Goal: Task Accomplishment & Management: Use online tool/utility

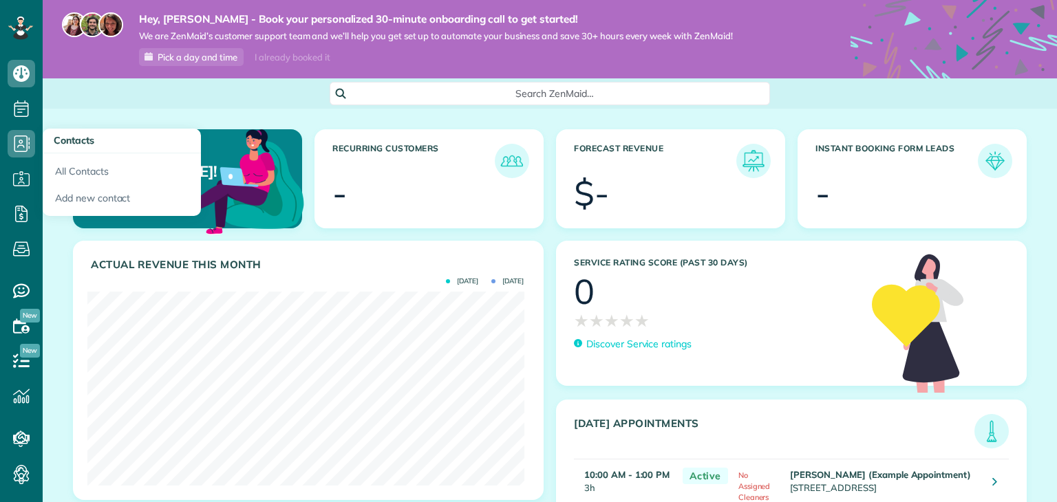
scroll to position [193, 436]
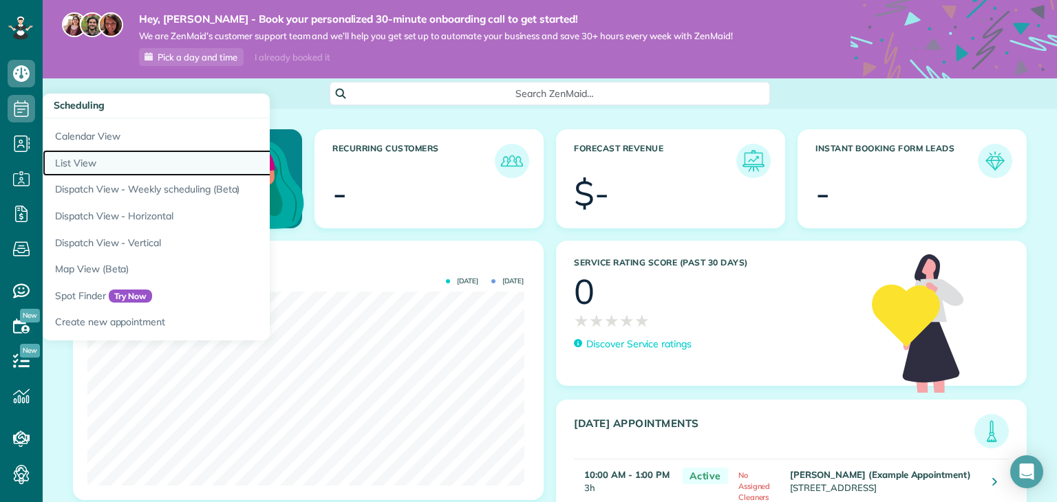
click at [96, 158] on link "List View" at bounding box center [215, 163] width 344 height 27
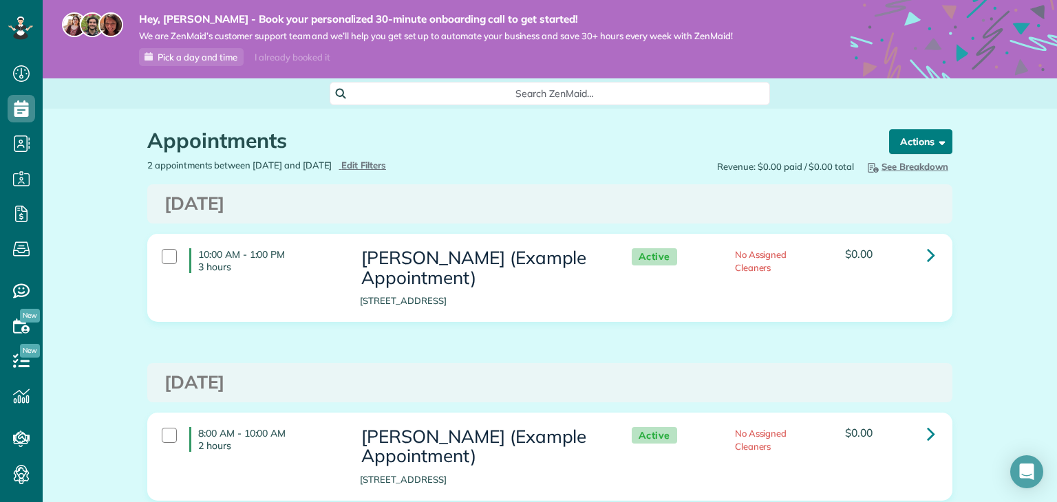
click at [907, 138] on button "Actions" at bounding box center [920, 141] width 63 height 25
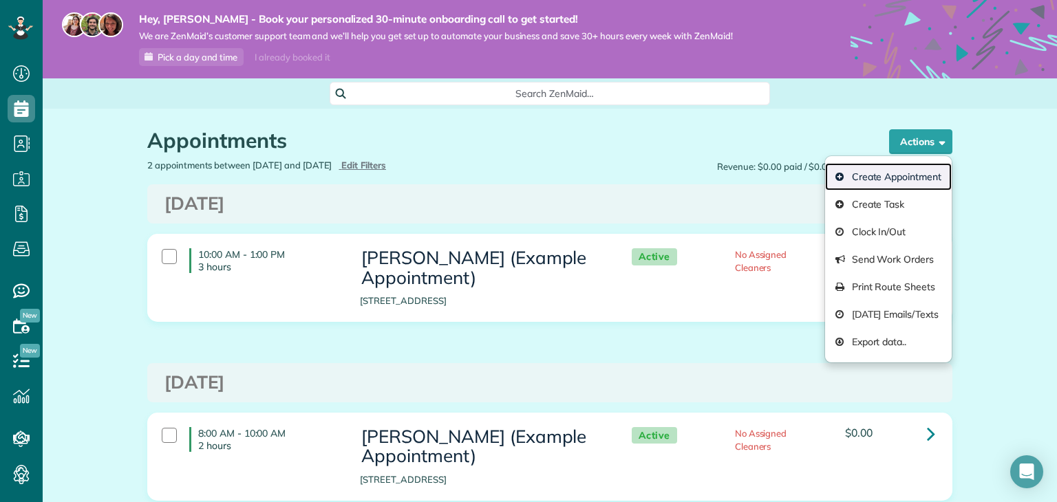
click at [893, 169] on link "Create Appointment" at bounding box center [888, 177] width 127 height 28
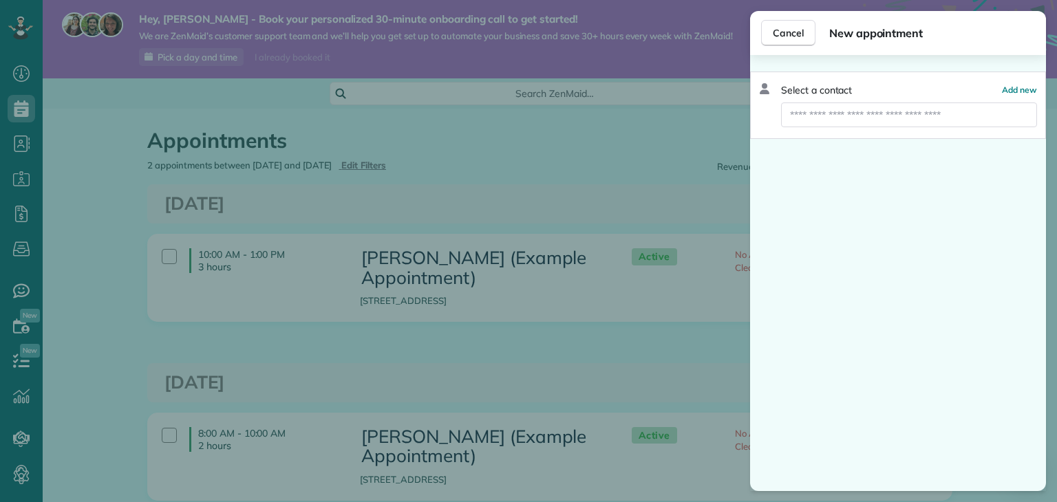
click at [849, 114] on input "text" at bounding box center [909, 115] width 256 height 25
click at [1009, 93] on span "Add new" at bounding box center [1019, 90] width 35 height 10
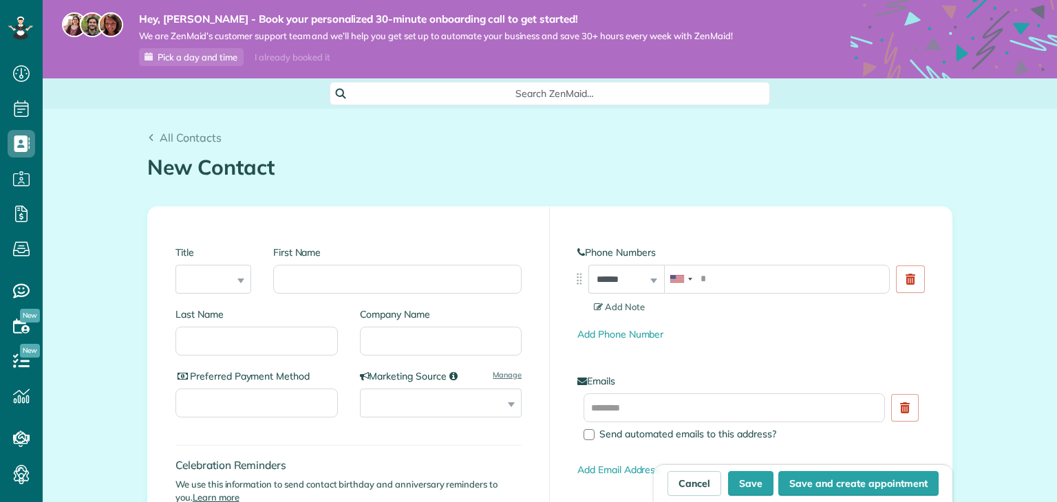
scroll to position [6, 6]
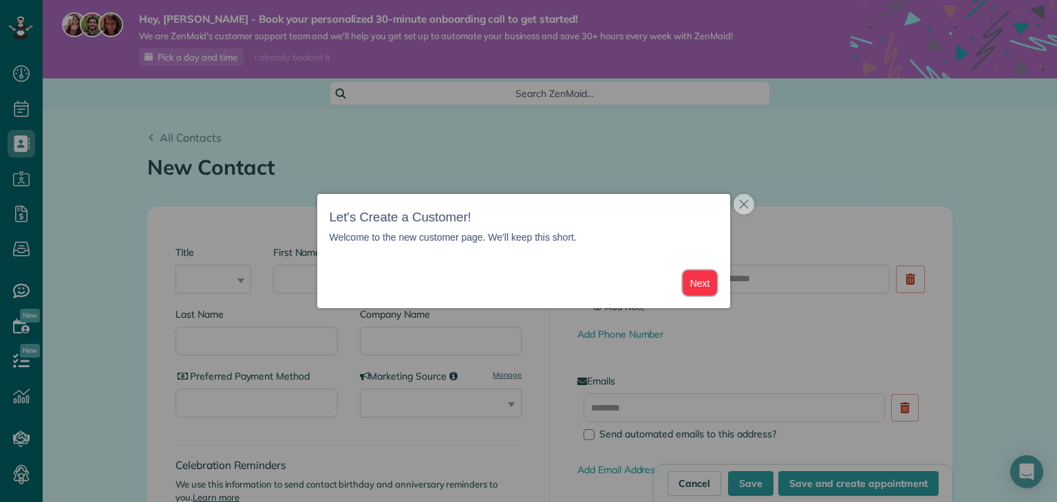
click at [706, 276] on button "Next" at bounding box center [700, 282] width 35 height 25
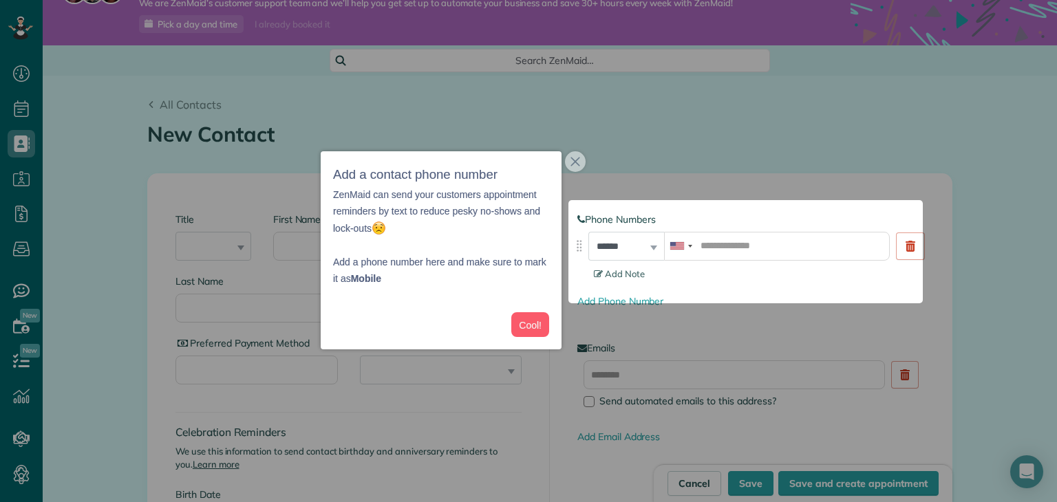
scroll to position [41, 0]
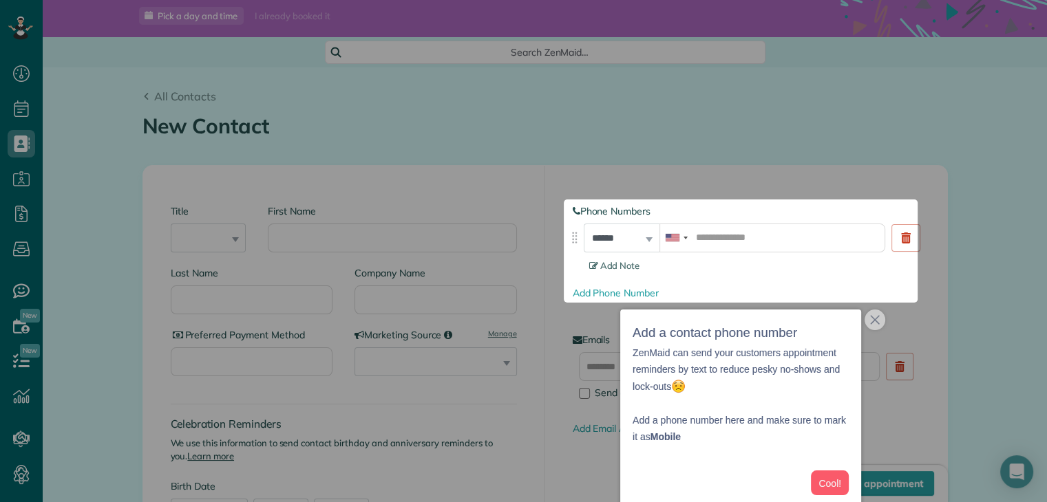
click at [726, 151] on div at bounding box center [523, 100] width 1047 height 200
drag, startPoint x: 878, startPoint y: 305, endPoint x: 873, endPoint y: 327, distance: 22.7
click at [873, 327] on button "close," at bounding box center [874, 320] width 21 height 21
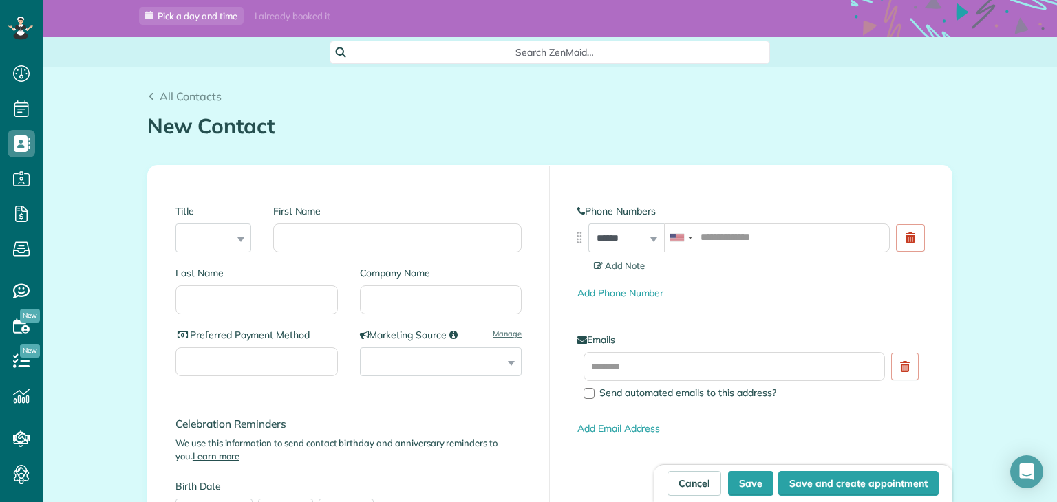
scroll to position [0, 0]
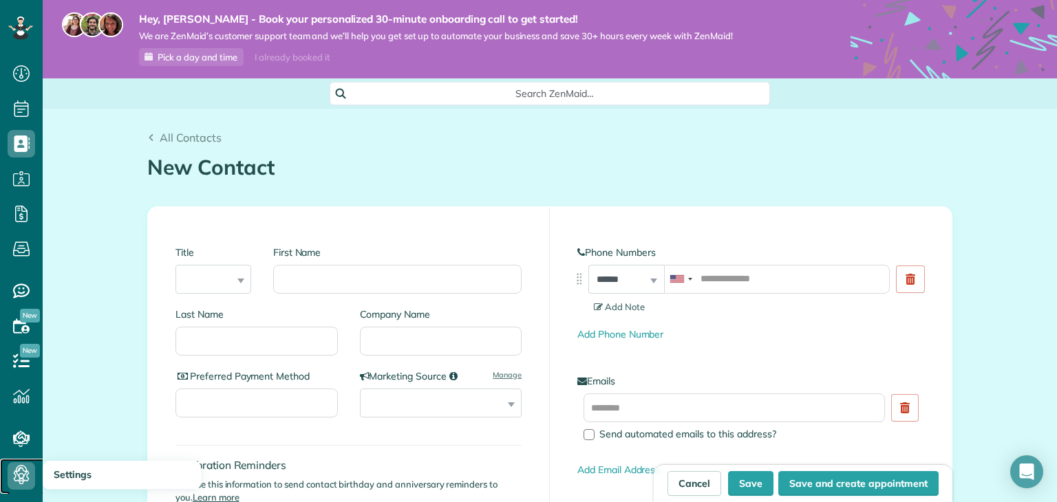
click at [26, 473] on icon at bounding box center [22, 476] width 28 height 28
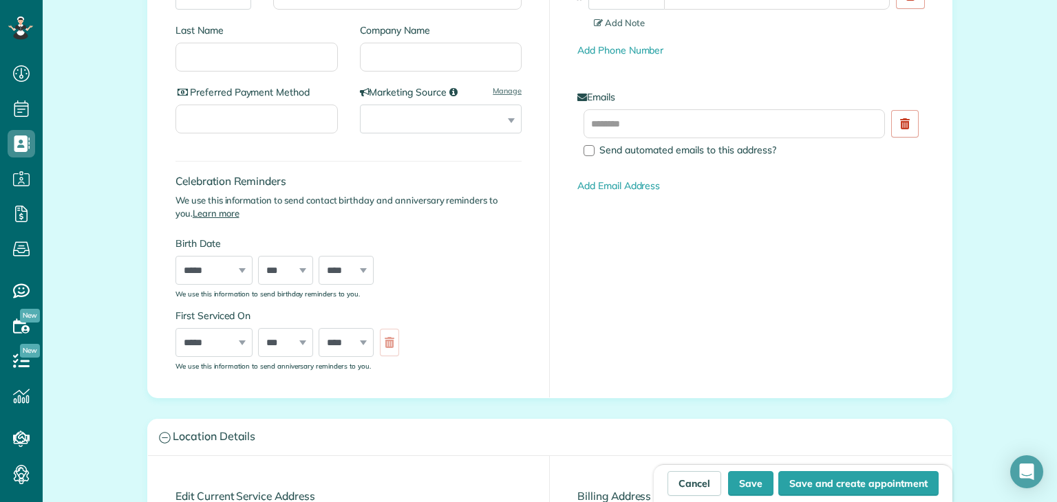
scroll to position [268, 0]
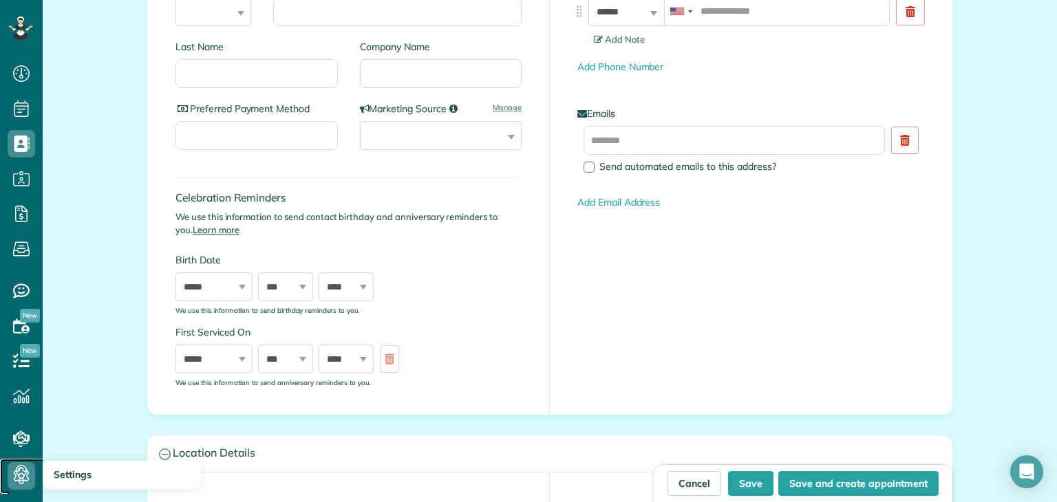
click at [30, 484] on icon at bounding box center [22, 476] width 28 height 28
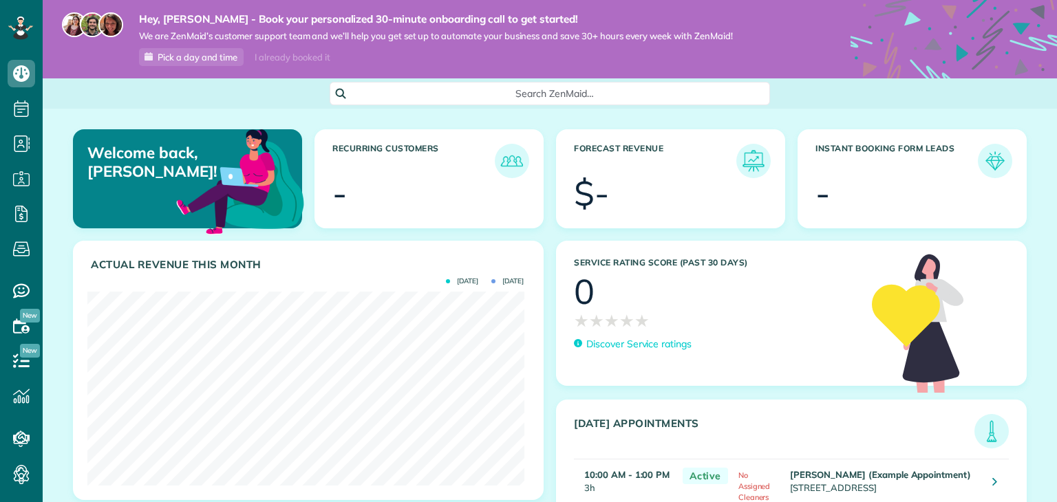
scroll to position [193, 436]
click at [453, 96] on span "Search ZenMaid…" at bounding box center [554, 94] width 418 height 14
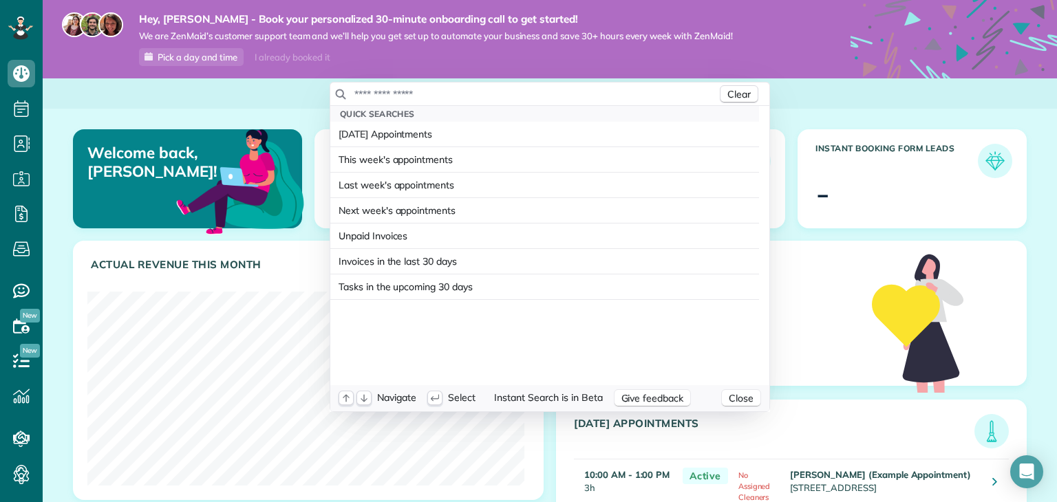
click at [421, 92] on input "text" at bounding box center [535, 94] width 363 height 14
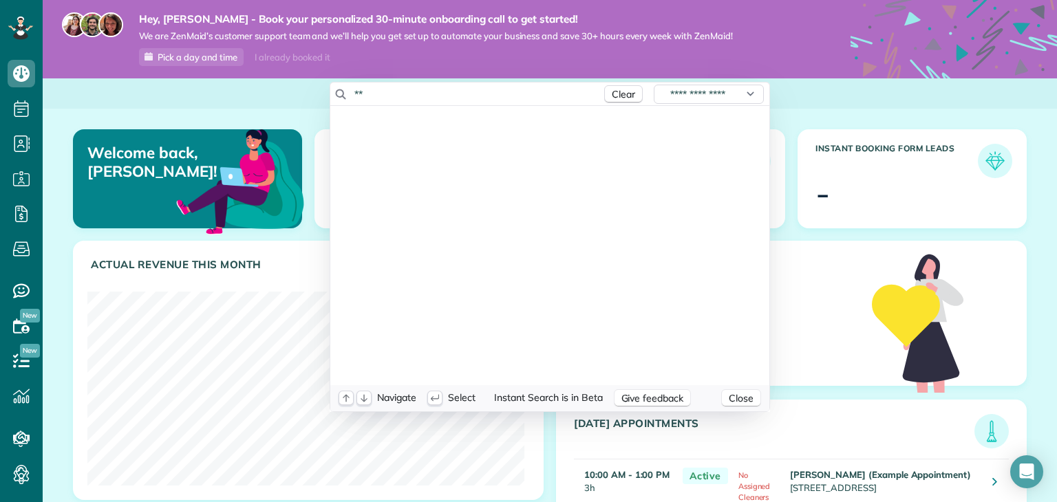
type input "*"
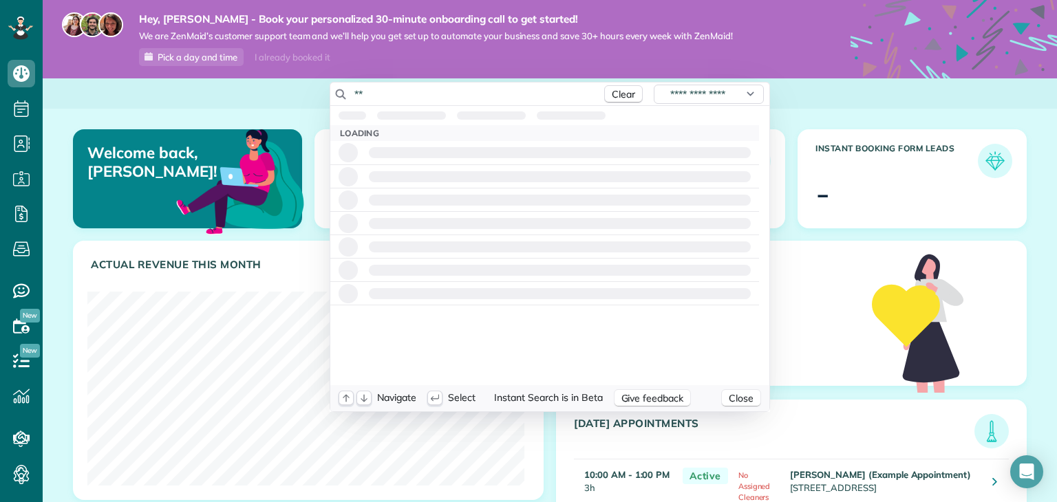
type input "*"
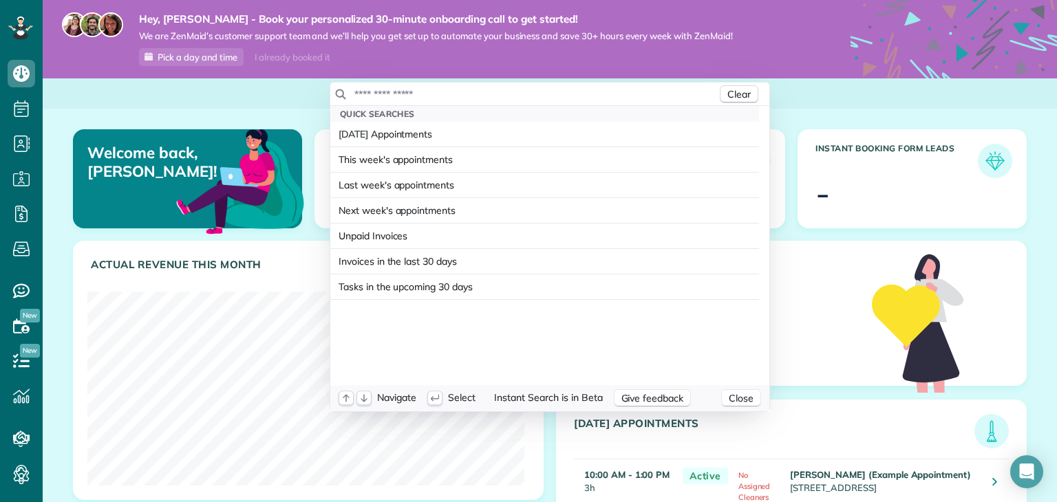
click at [293, 85] on html "Dashboard Scheduling Calendar View List View Dispatch View - Weekly scheduling …" at bounding box center [528, 251] width 1057 height 502
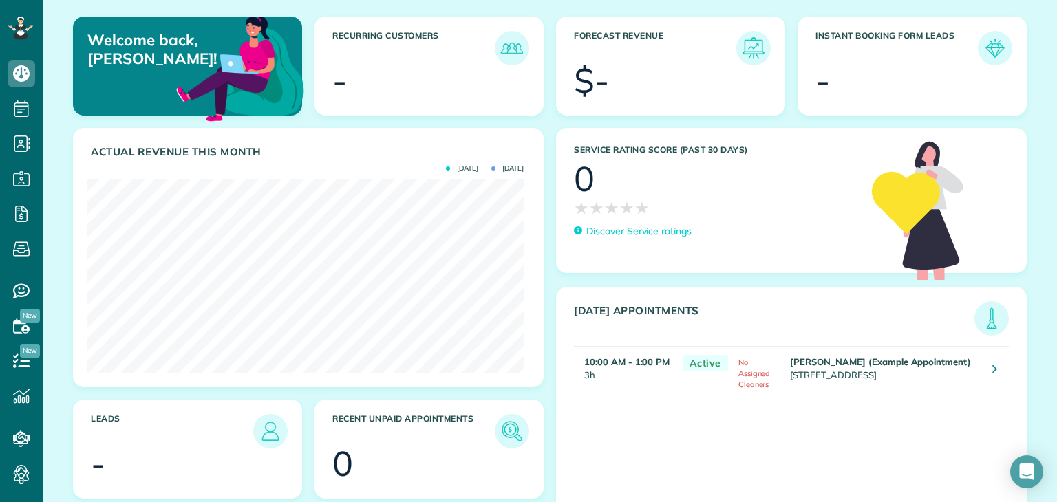
scroll to position [138, 0]
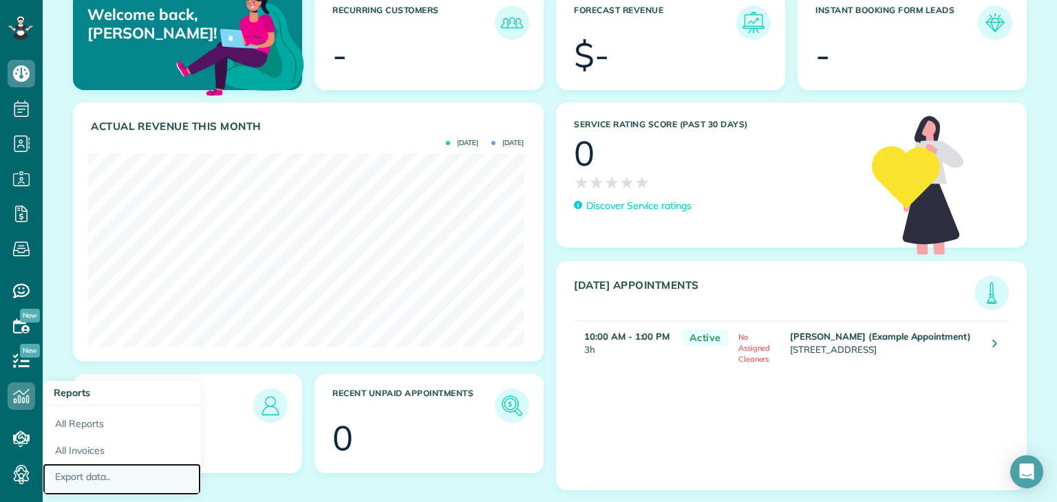
click at [99, 477] on link "Export data.." at bounding box center [122, 480] width 158 height 32
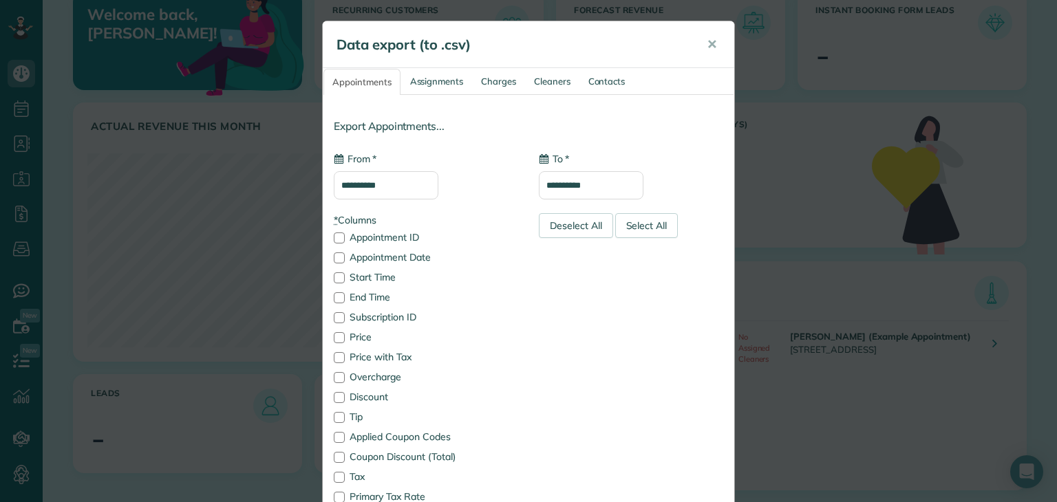
type input "**********"
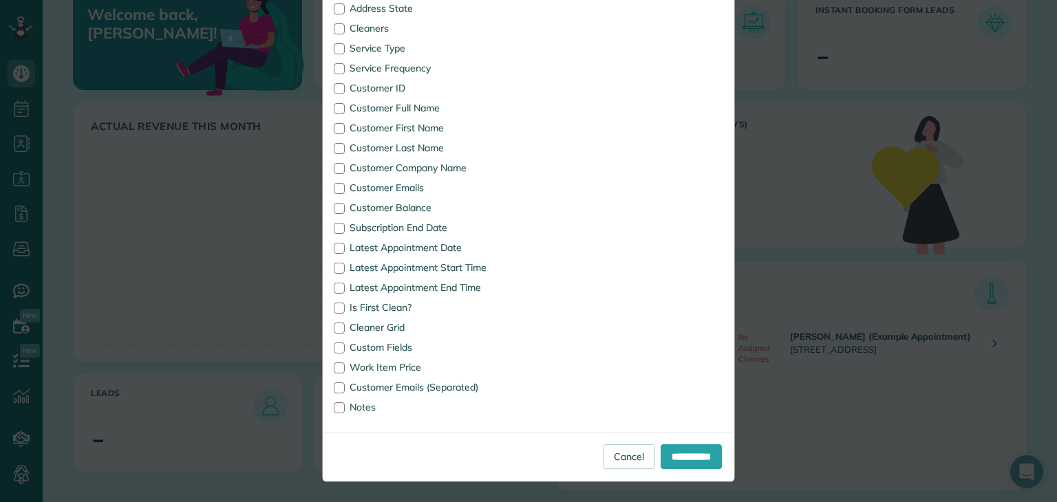
scroll to position [0, 0]
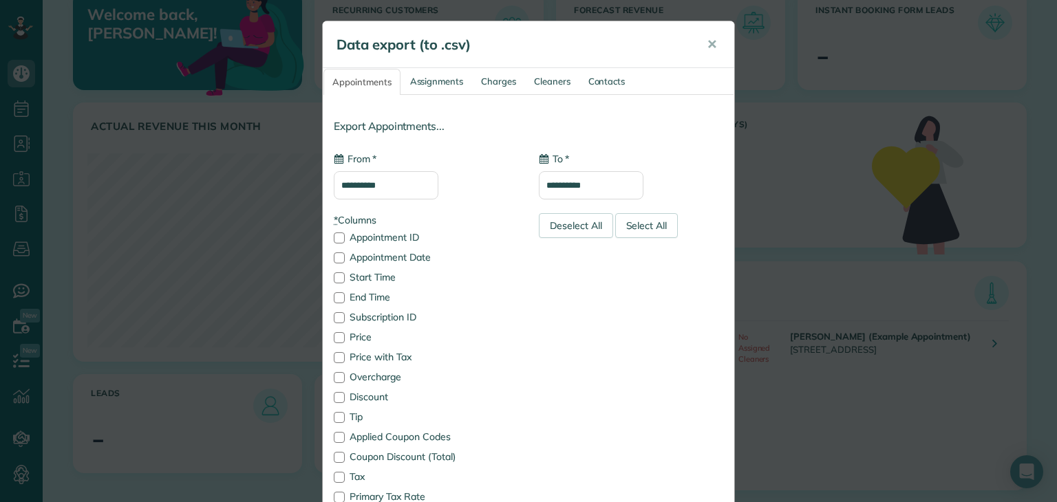
click at [403, 183] on input "**********" at bounding box center [386, 185] width 105 height 28
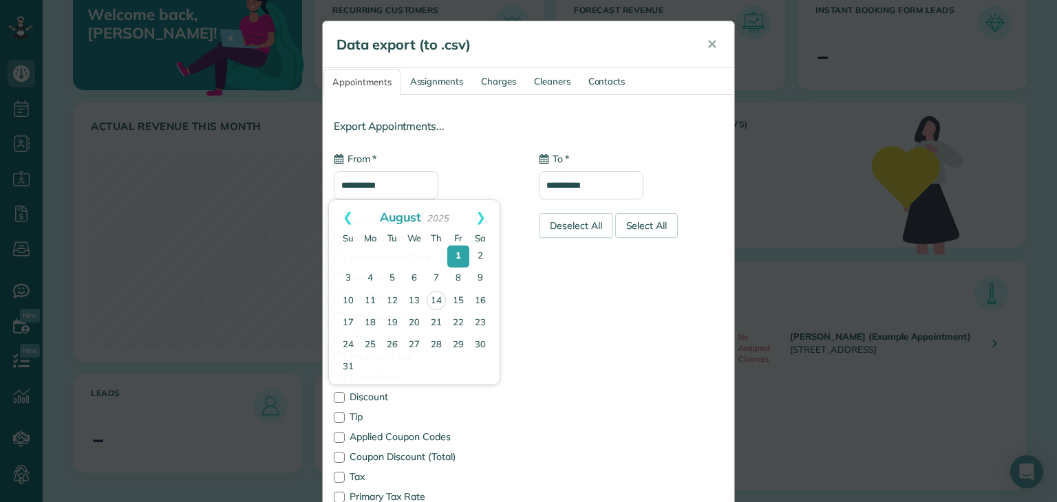
click at [403, 183] on input "**********" at bounding box center [386, 185] width 105 height 28
type input "**********"
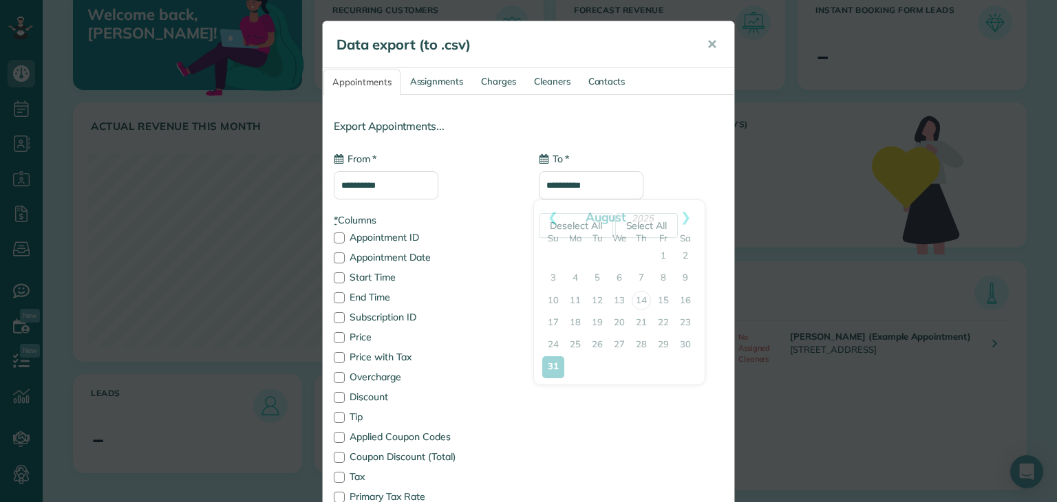
click at [606, 185] on input "**********" at bounding box center [591, 185] width 105 height 28
type input "**********"
click at [414, 190] on input "**********" at bounding box center [386, 185] width 105 height 28
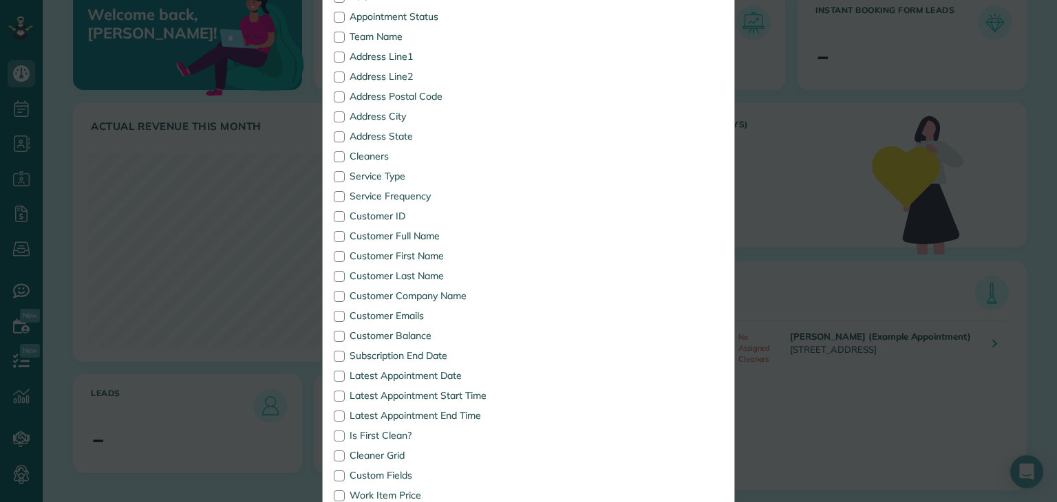
scroll to position [708, 0]
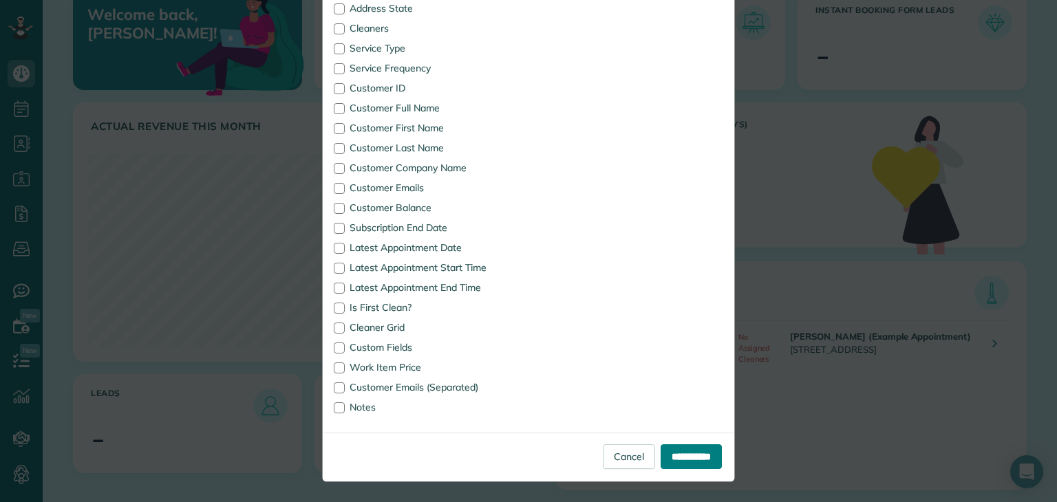
click at [664, 457] on input "**********" at bounding box center [691, 457] width 61 height 25
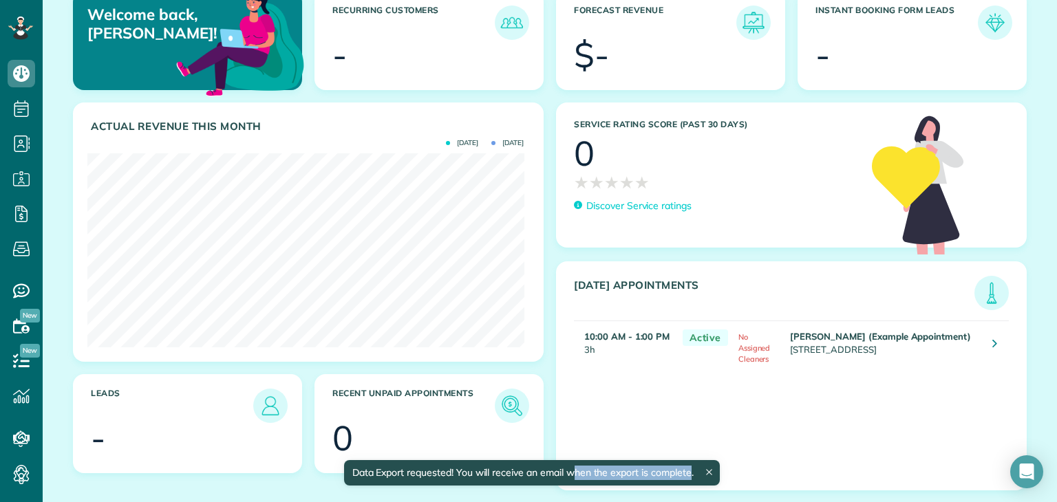
drag, startPoint x: 691, startPoint y: 473, endPoint x: 577, endPoint y: 467, distance: 114.4
click at [577, 467] on div "Data Export requested! You will receive an email when the export is complete." at bounding box center [531, 472] width 376 height 25
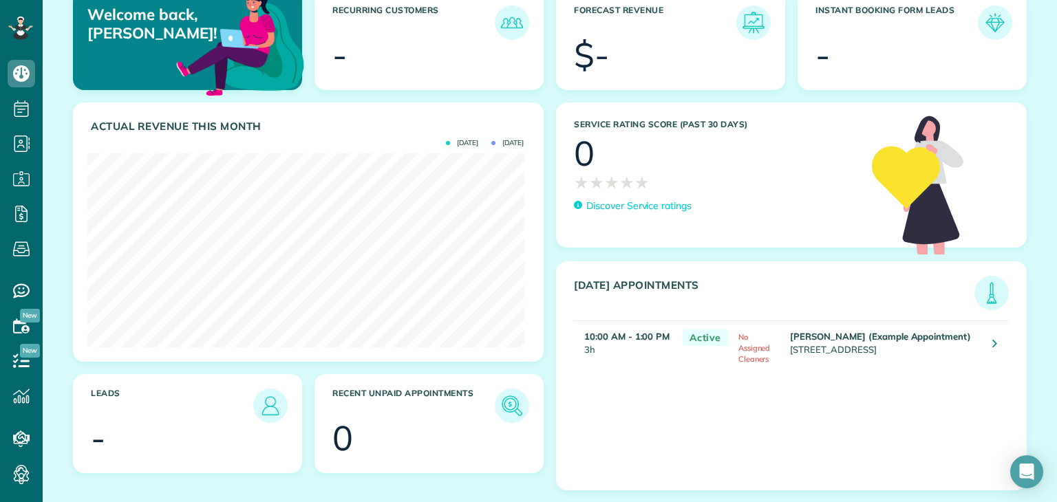
click at [577, 467] on div "Today's Appointments Active Mr. Amar Ghose (Example Appointment) 10:00 AM - 1:0…" at bounding box center [791, 376] width 471 height 229
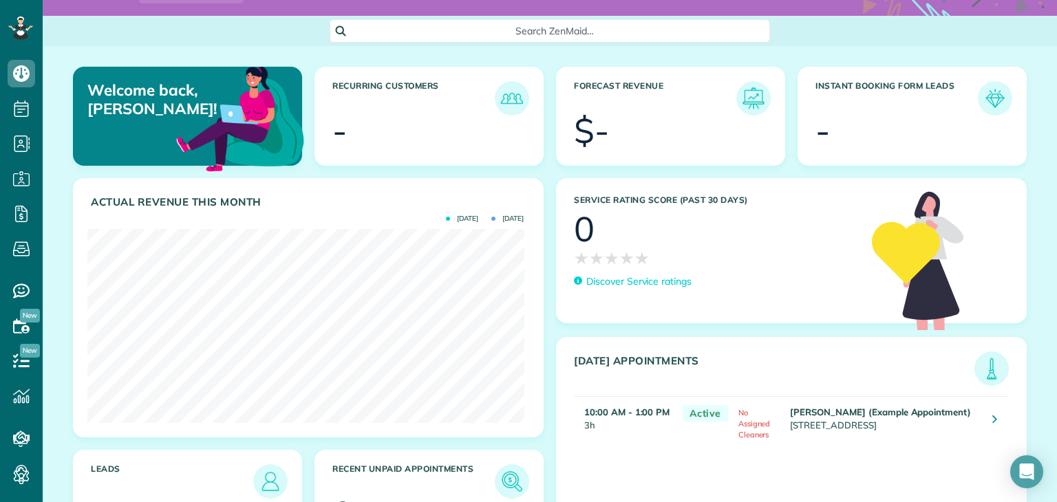
scroll to position [138, 0]
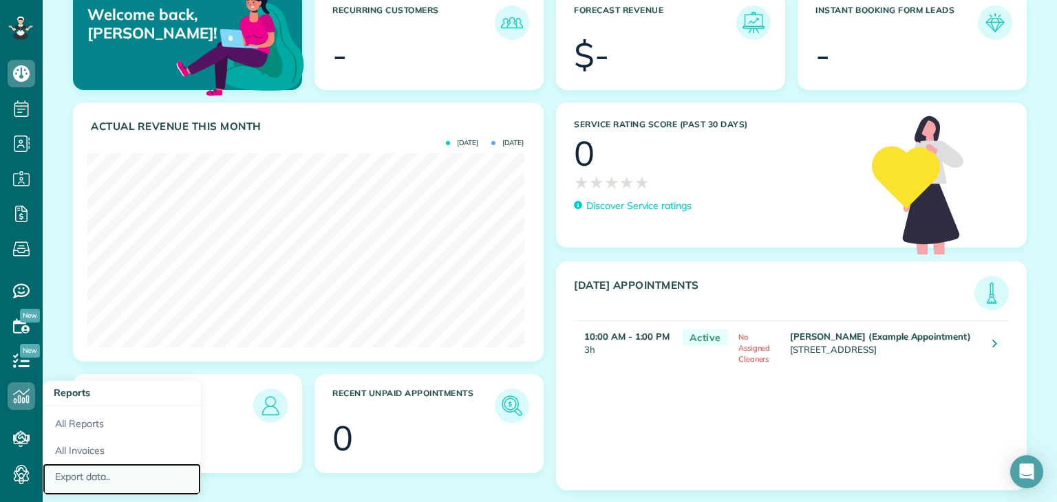
click at [105, 477] on link "Export data.." at bounding box center [122, 480] width 158 height 32
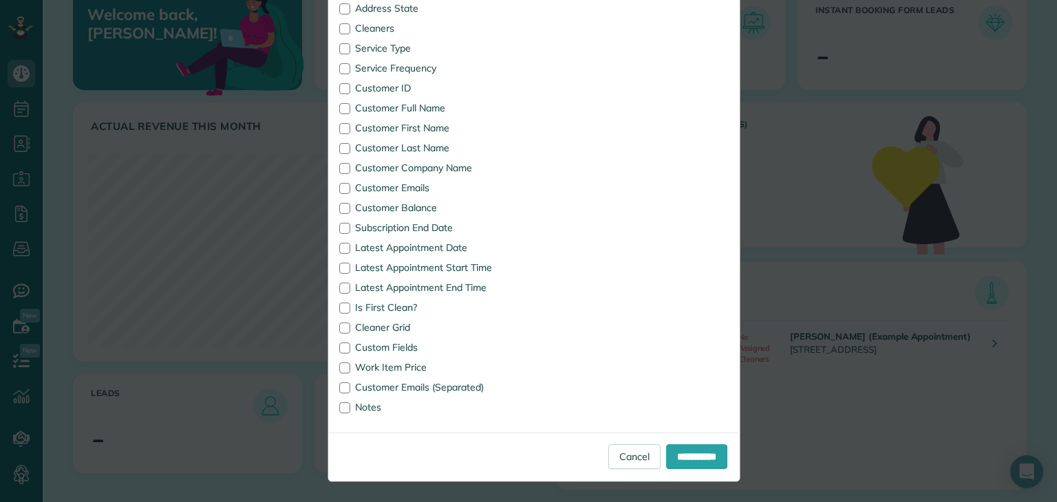
scroll to position [0, 0]
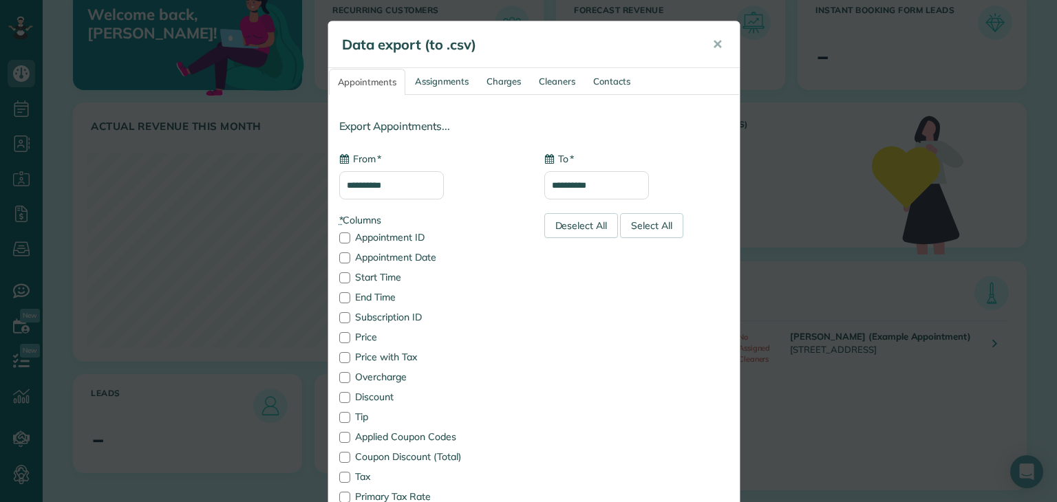
type input "**********"
click at [427, 90] on link "Assignments" at bounding box center [442, 81] width 70 height 25
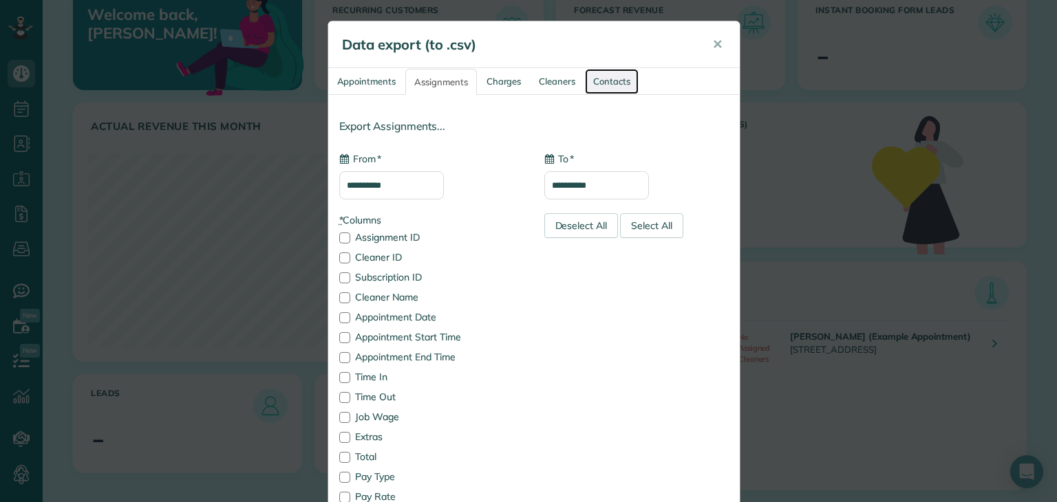
click at [621, 82] on link "Contacts" at bounding box center [612, 81] width 54 height 25
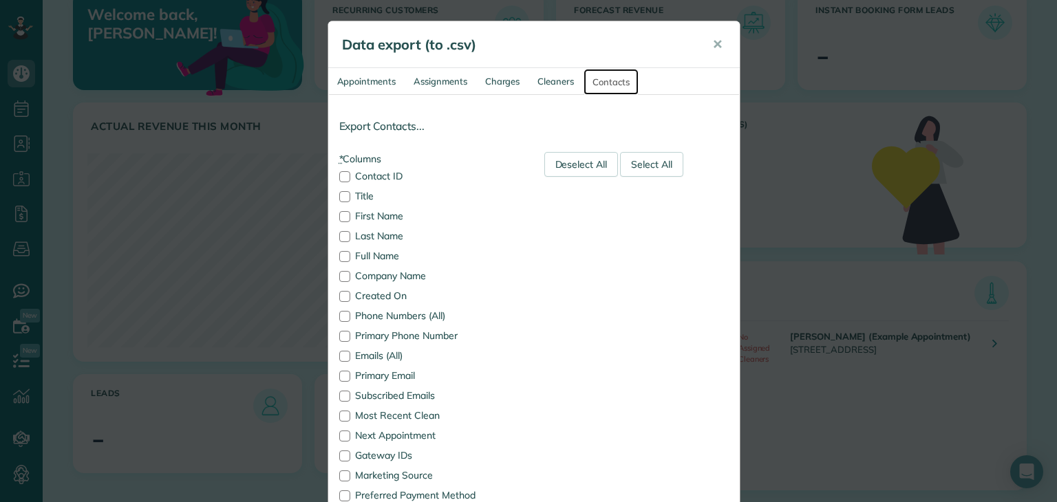
scroll to position [308, 0]
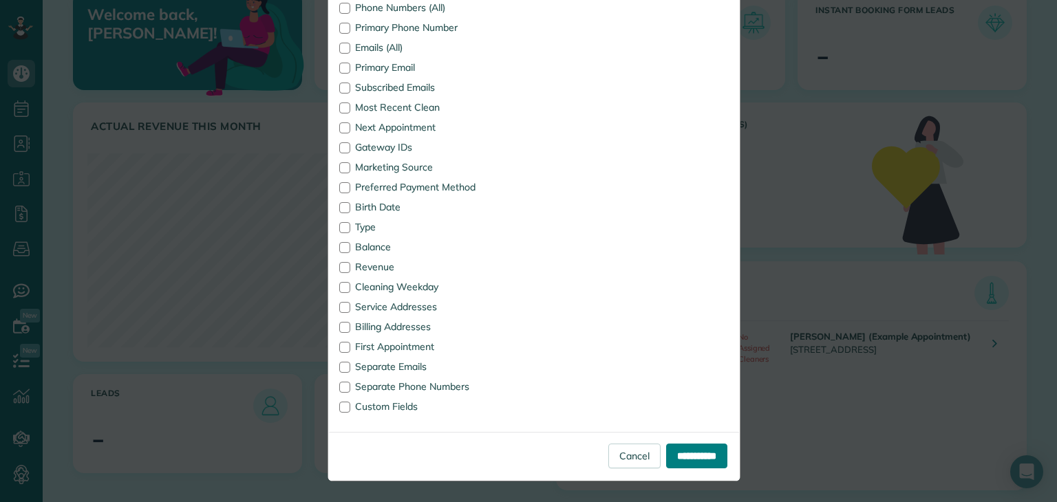
click at [691, 455] on input "**********" at bounding box center [696, 456] width 61 height 25
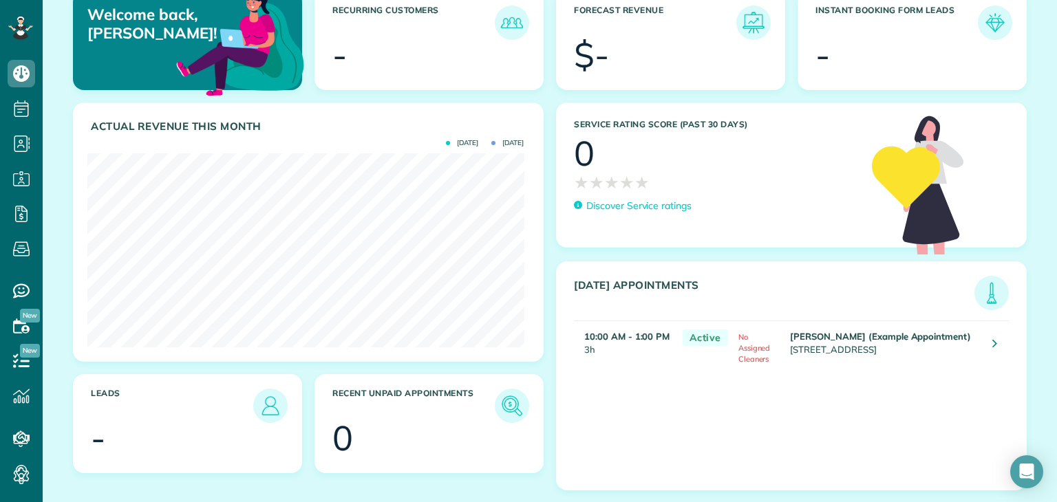
scroll to position [0, 0]
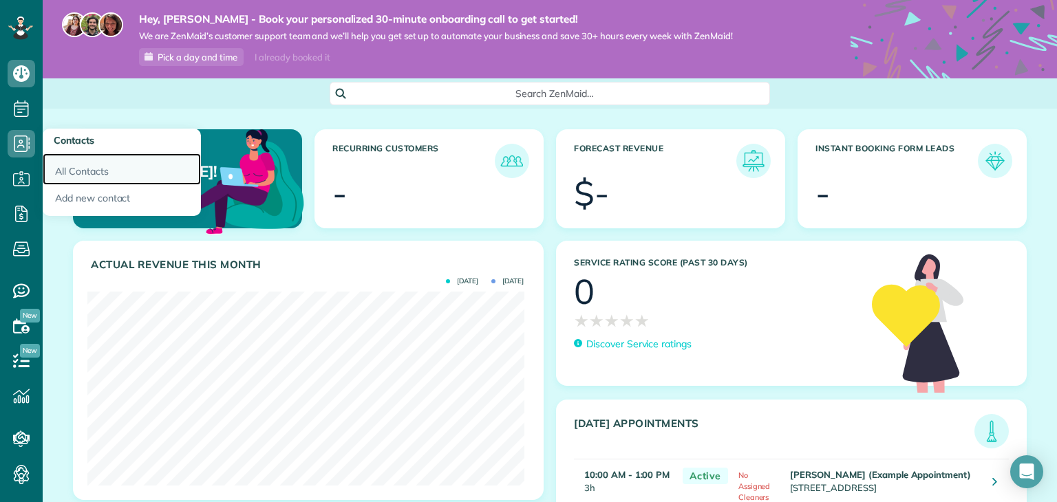
click at [94, 169] on link "All Contacts" at bounding box center [122, 169] width 158 height 32
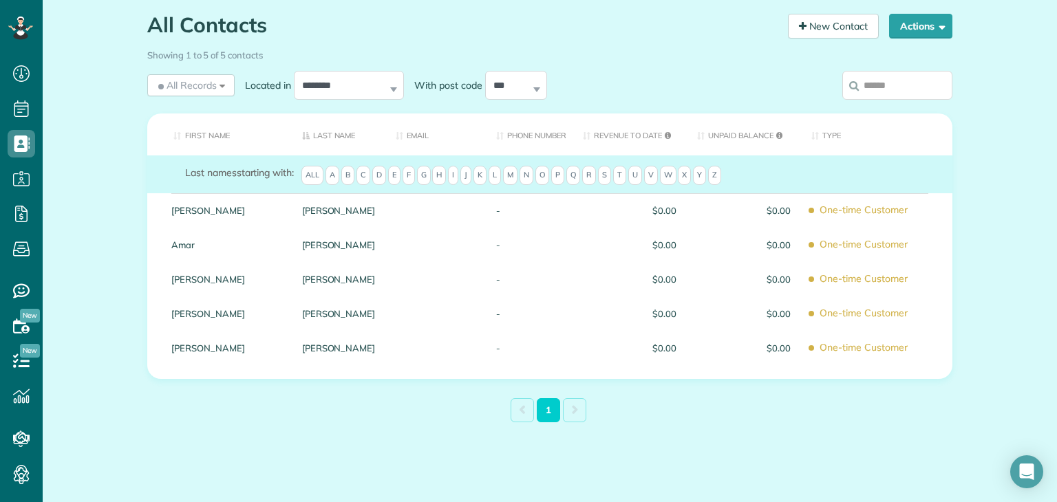
scroll to position [102, 0]
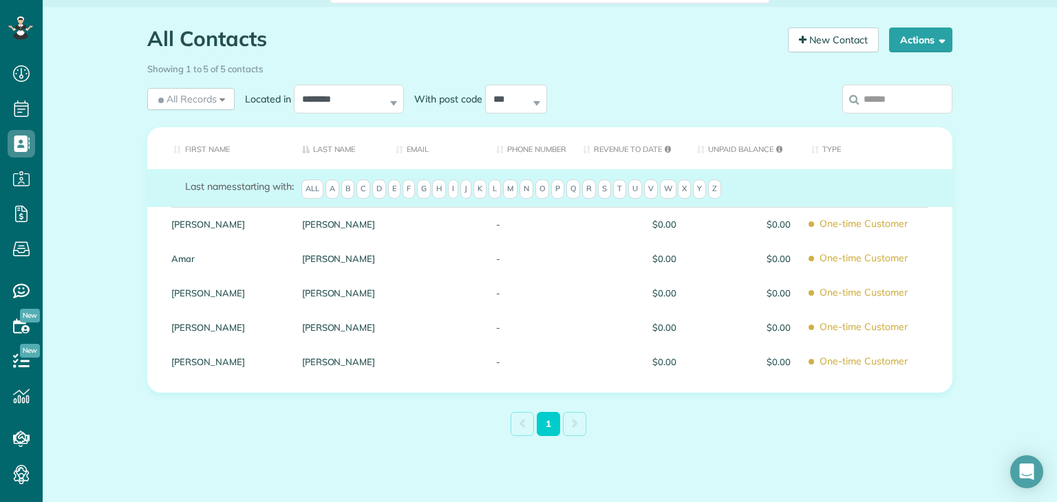
click at [798, 54] on div "New Contact" at bounding box center [828, 43] width 101 height 30
click at [814, 46] on link "New Contact" at bounding box center [833, 40] width 91 height 25
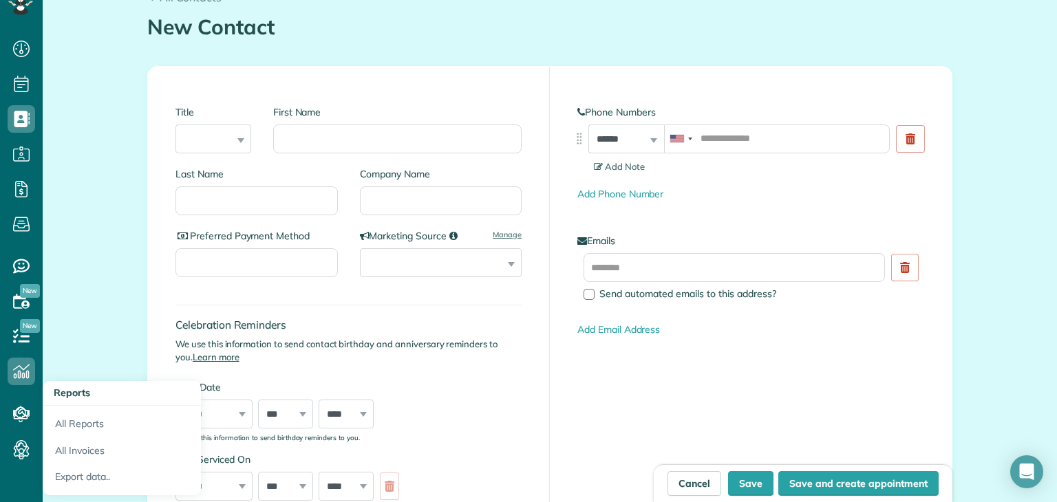
scroll to position [30, 0]
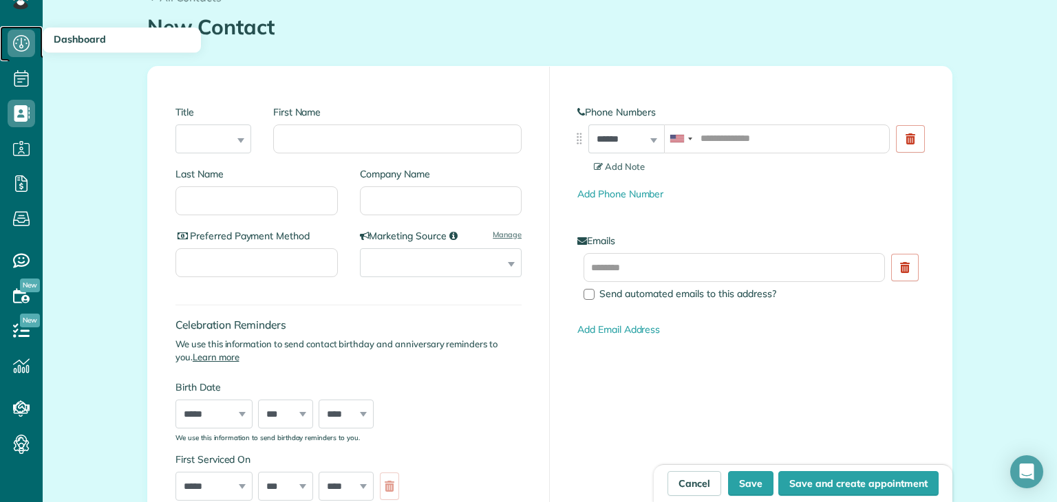
click at [18, 57] on span "Dashboard" at bounding box center [22, 57] width 28 height 1
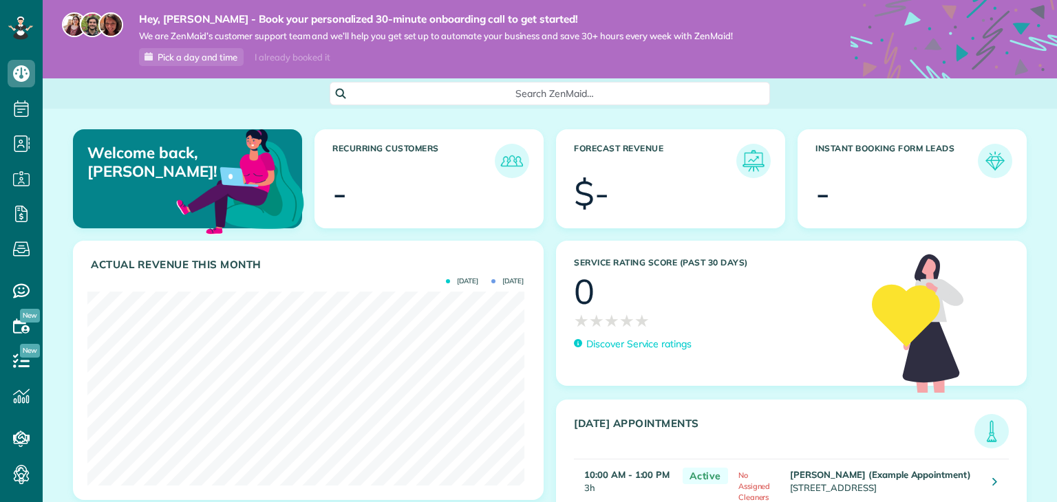
scroll to position [193, 436]
click at [471, 94] on span "Search ZenMaid…" at bounding box center [554, 94] width 418 height 14
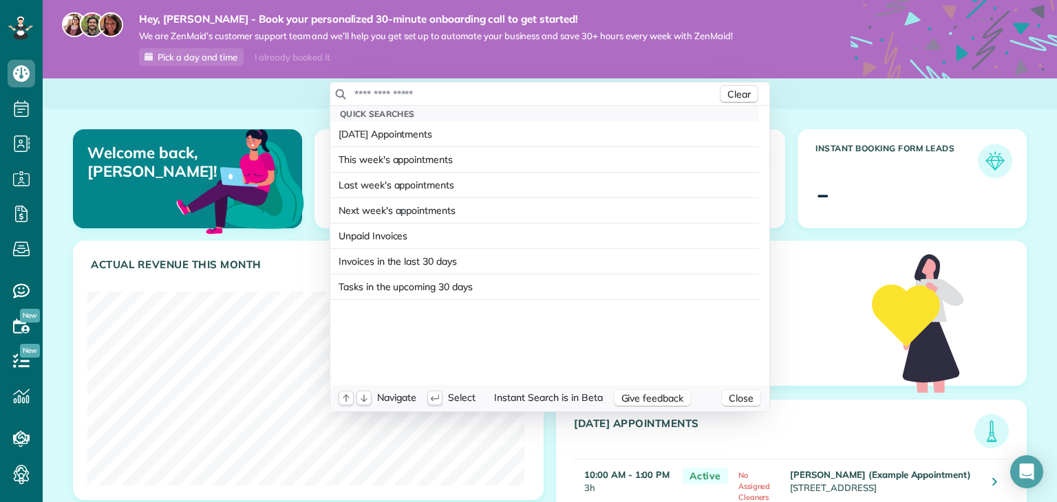
click at [507, 89] on input "text" at bounding box center [535, 94] width 363 height 14
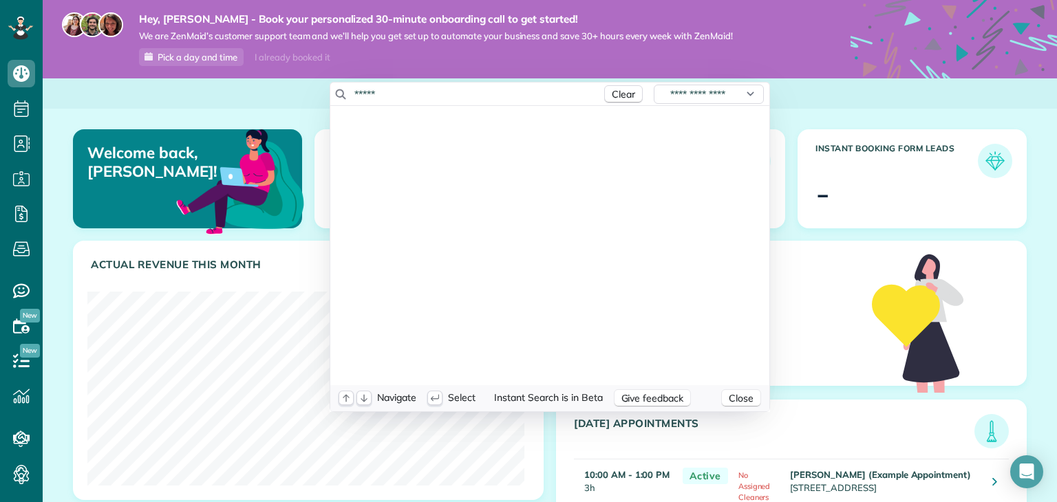
type input "******"
click at [181, 378] on html "Dashboard Scheduling Calendar View List View Dispatch View - Weekly scheduling …" at bounding box center [528, 251] width 1057 height 502
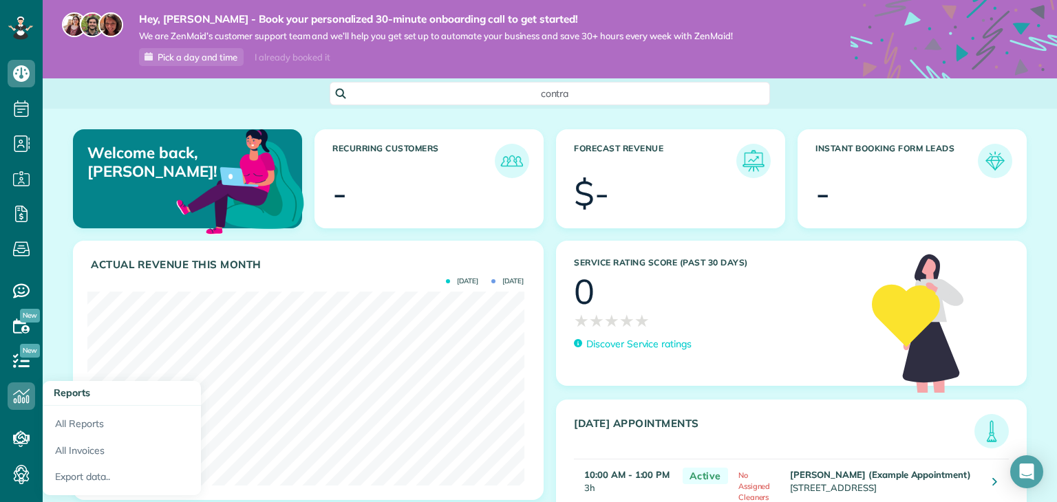
scroll to position [30, 0]
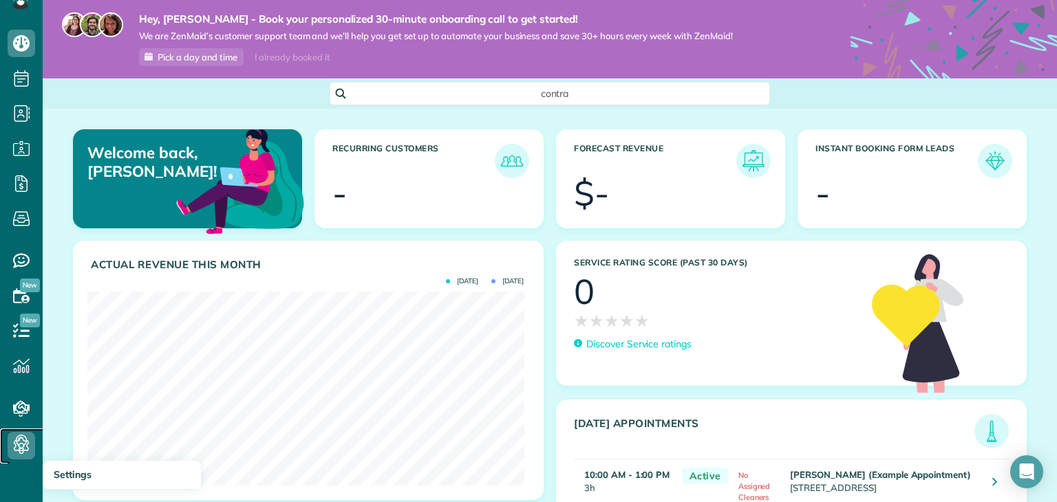
click at [17, 430] on link "Settings" at bounding box center [26, 446] width 52 height 35
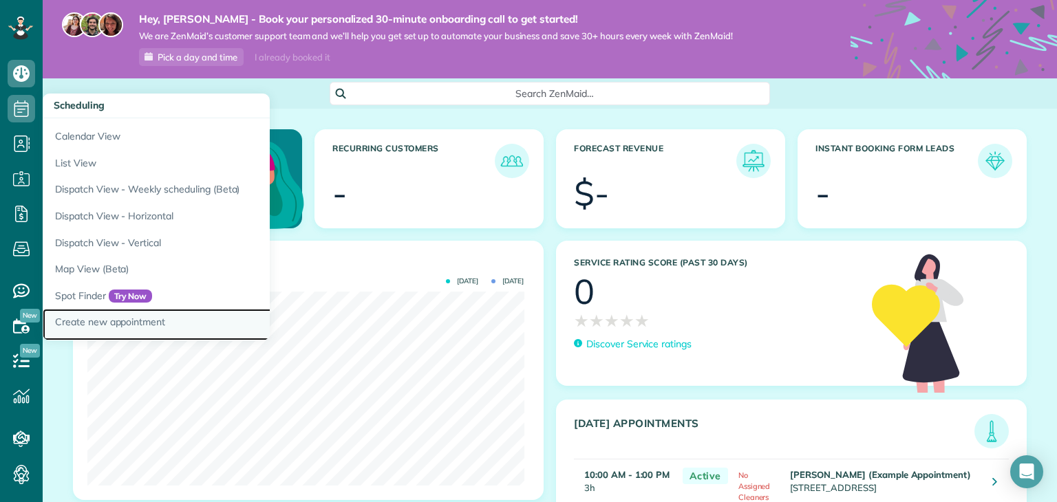
click at [146, 326] on link "Create new appointment" at bounding box center [215, 325] width 344 height 32
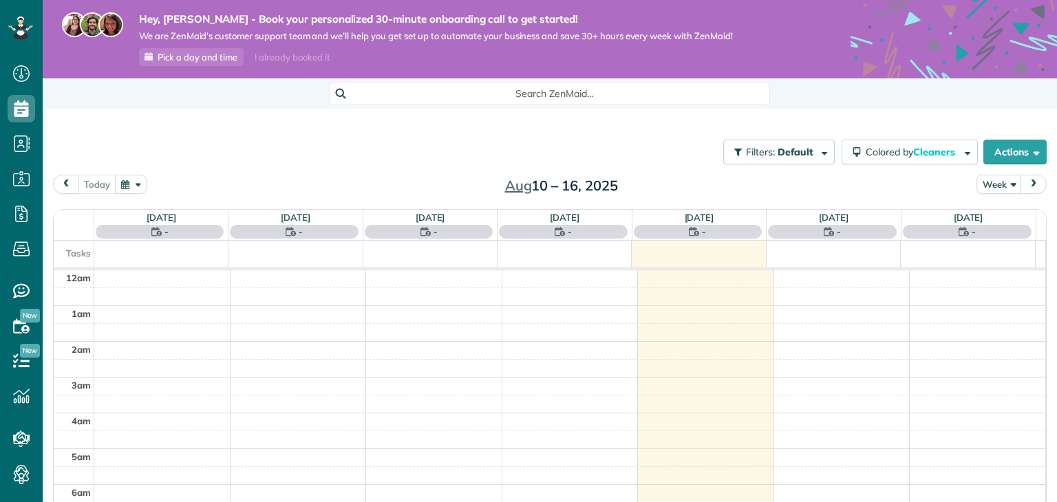
scroll to position [249, 0]
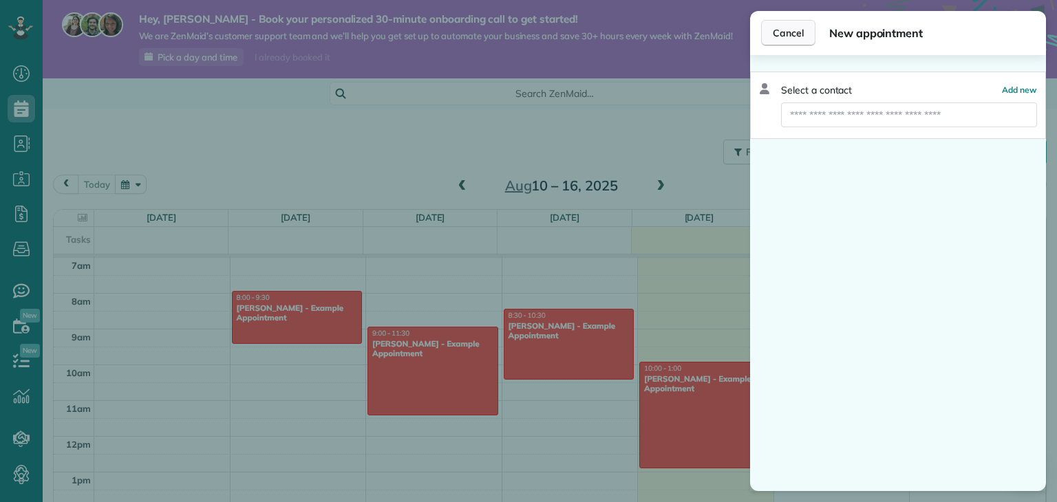
click at [782, 30] on span "Cancel" at bounding box center [788, 33] width 31 height 14
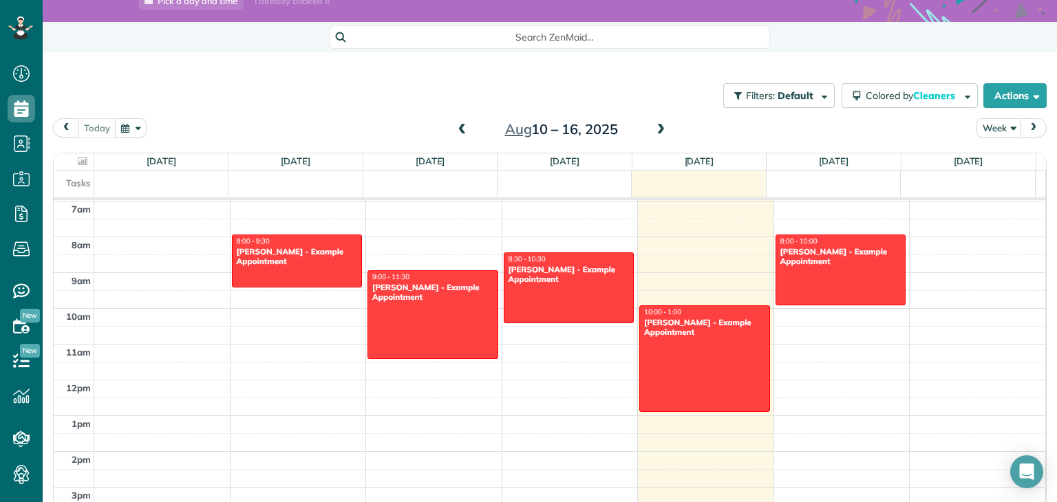
scroll to position [57, 0]
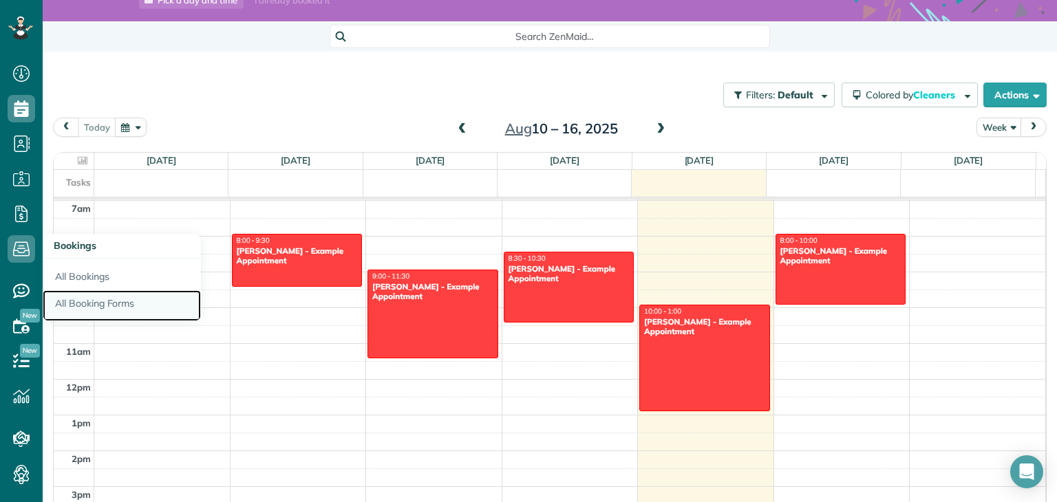
click at [99, 300] on link "All Booking Forms" at bounding box center [122, 306] width 158 height 32
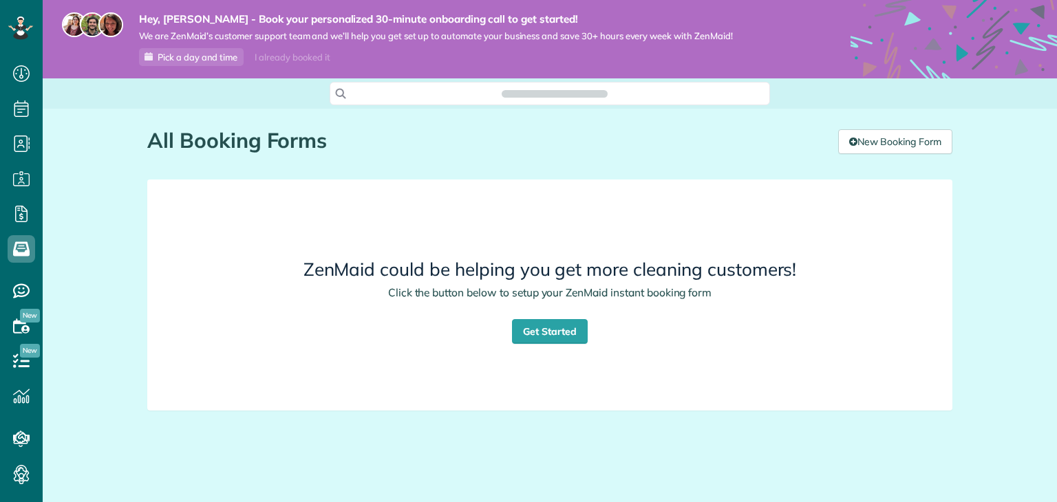
scroll to position [6, 6]
click at [537, 337] on link "Get Started" at bounding box center [550, 331] width 76 height 25
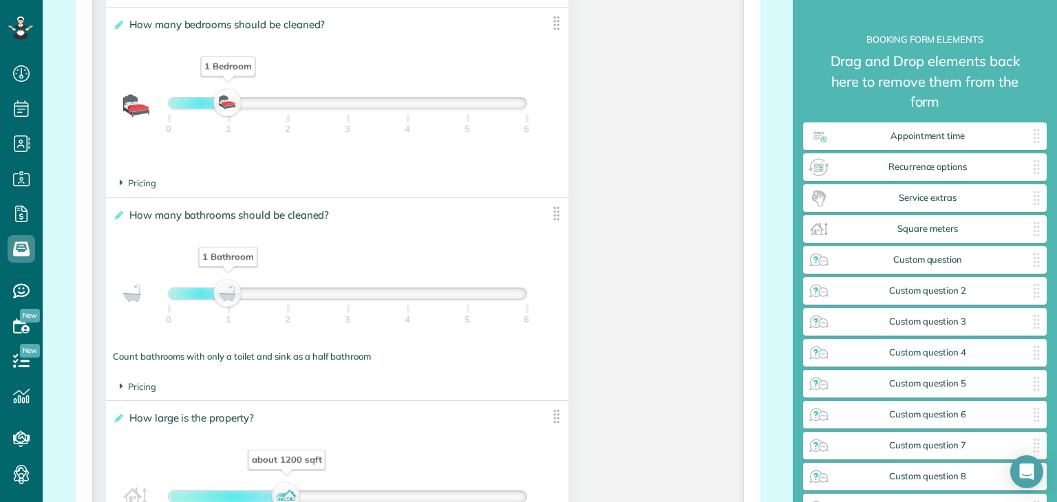
scroll to position [986, 0]
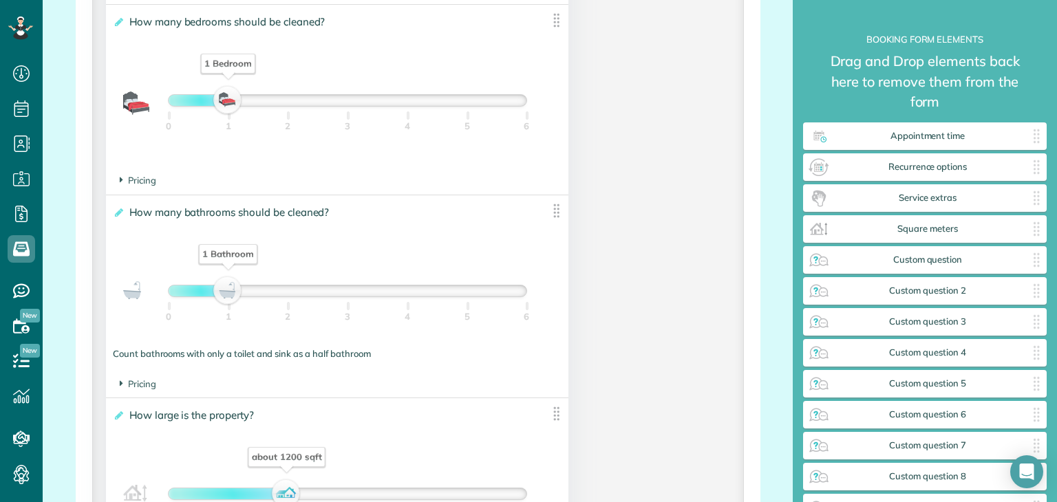
drag, startPoint x: 214, startPoint y: 109, endPoint x: 233, endPoint y: 103, distance: 19.6
click at [233, 103] on div "1 Bedroom" at bounding box center [228, 100] width 23 height 19
drag, startPoint x: 233, startPoint y: 103, endPoint x: 290, endPoint y: 104, distance: 57.1
click at [290, 104] on div "2 Bedrooms" at bounding box center [287, 100] width 23 height 19
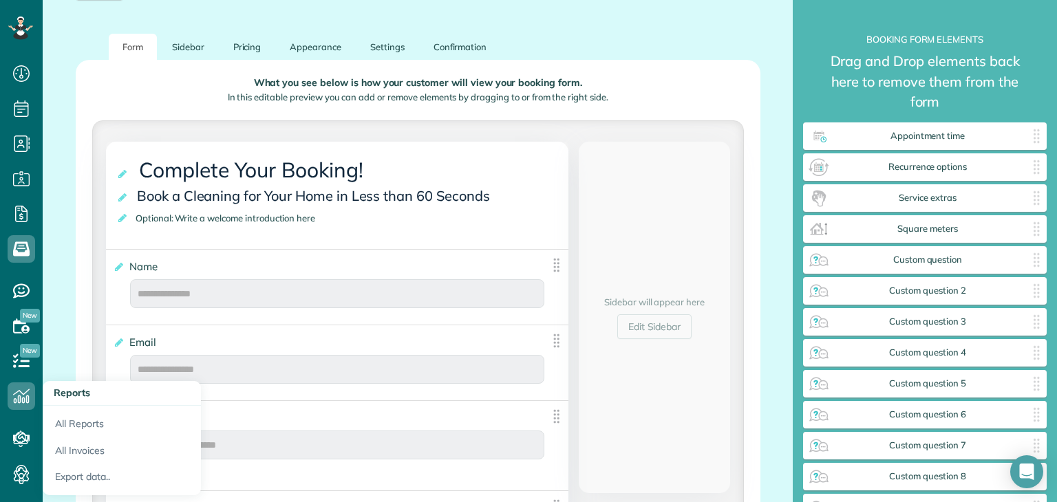
scroll to position [30, 0]
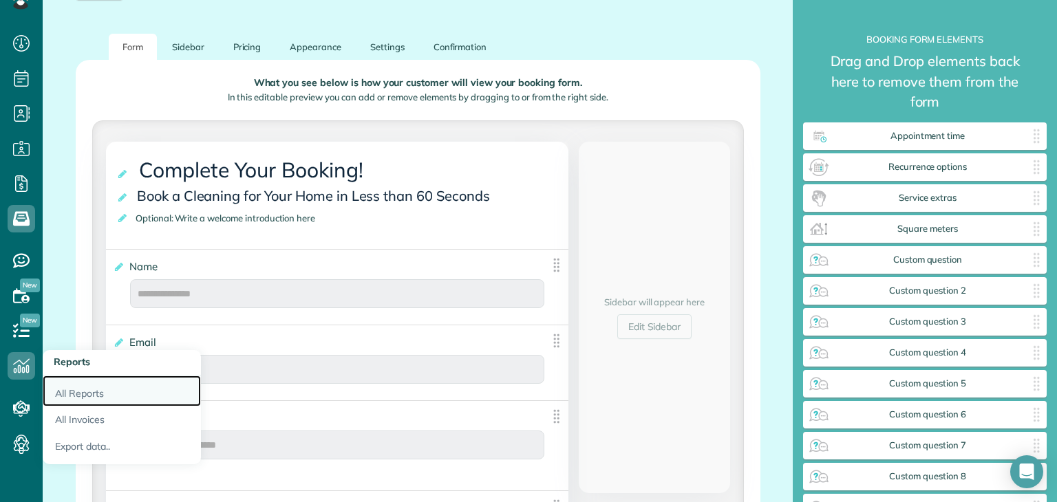
click at [78, 399] on link "All Reports" at bounding box center [122, 392] width 158 height 32
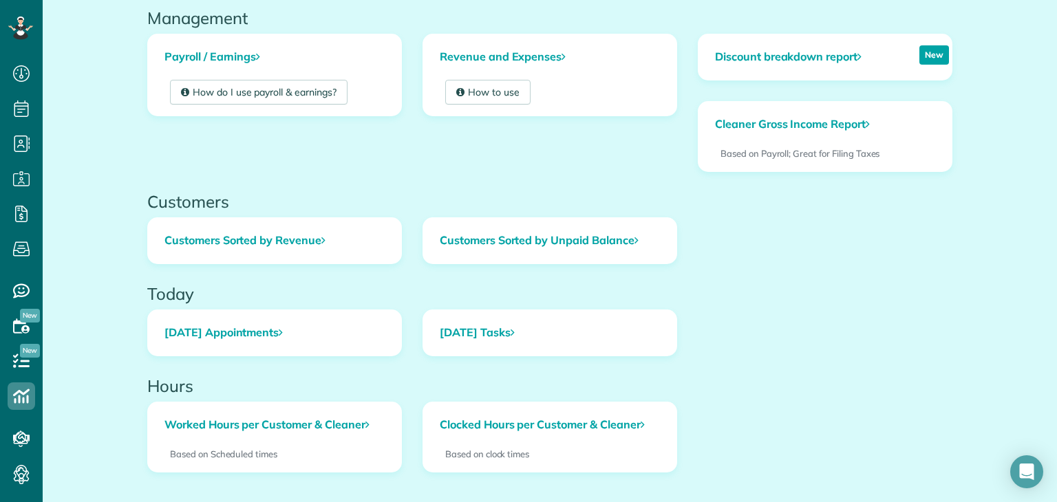
scroll to position [522, 0]
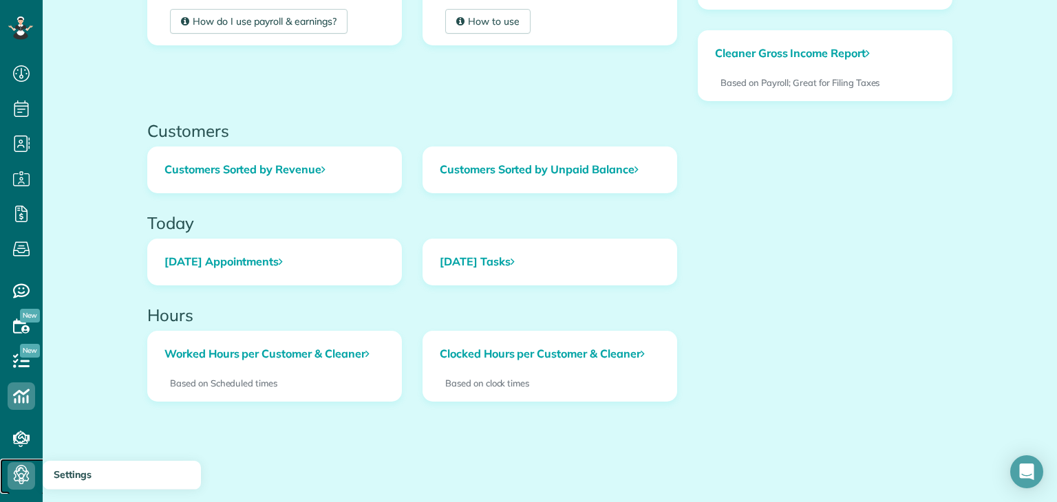
click at [28, 466] on icon at bounding box center [22, 476] width 28 height 28
